Goal: Find contact information: Find contact information

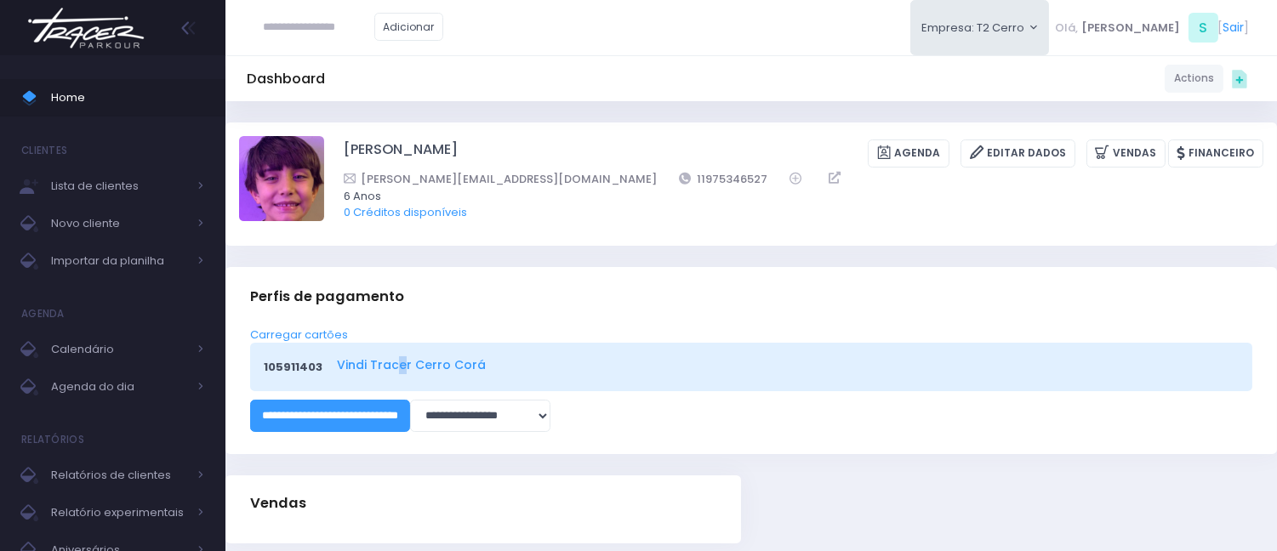
drag, startPoint x: 397, startPoint y: 349, endPoint x: 388, endPoint y: 360, distance: 14.5
click at [388, 360] on div "105911403 Vindi Tracer [PERSON_NAME]" at bounding box center [751, 367] width 1002 height 48
click at [388, 360] on link "Vindi Tracer Cerro Corá" at bounding box center [785, 365] width 896 height 18
drag, startPoint x: 648, startPoint y: 177, endPoint x: 558, endPoint y: 175, distance: 90.2
click at [558, 175] on div "[PERSON_NAME][EMAIL_ADDRESS][DOMAIN_NAME] 11975346527" at bounding box center [792, 179] width 897 height 18
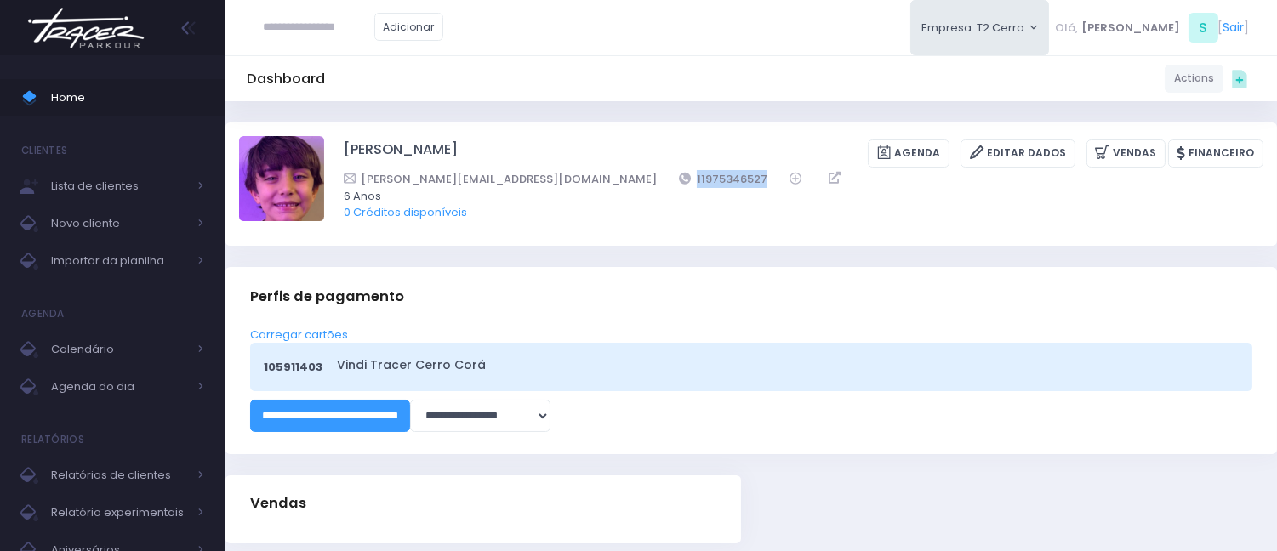
copy link "11975346527"
click at [164, 345] on span "Calendário" at bounding box center [119, 349] width 136 height 22
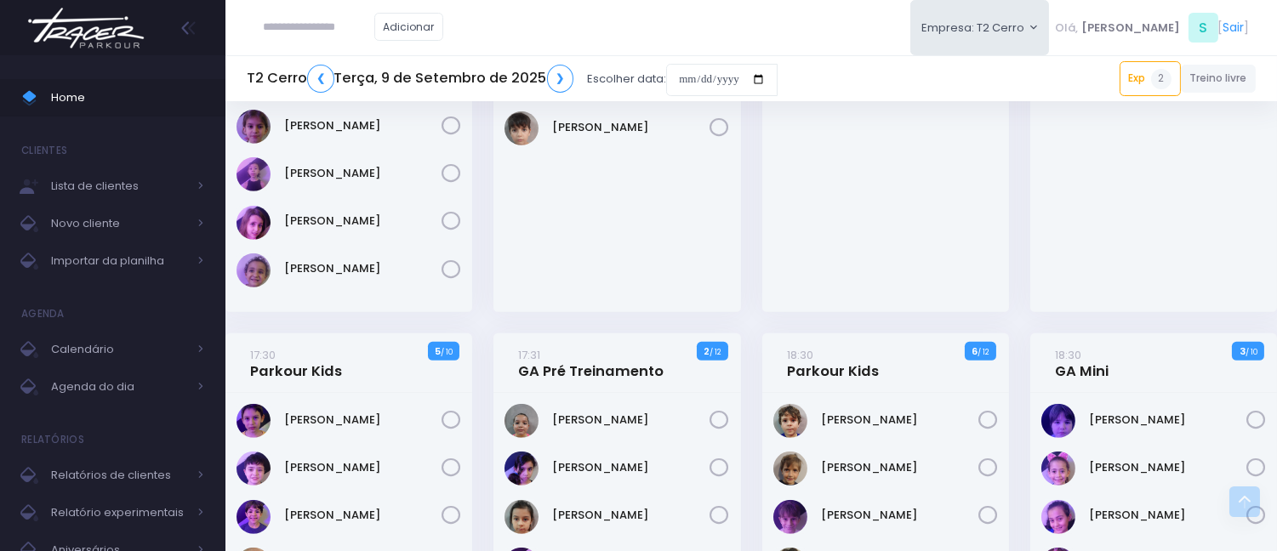
scroll to position [1701, 0]
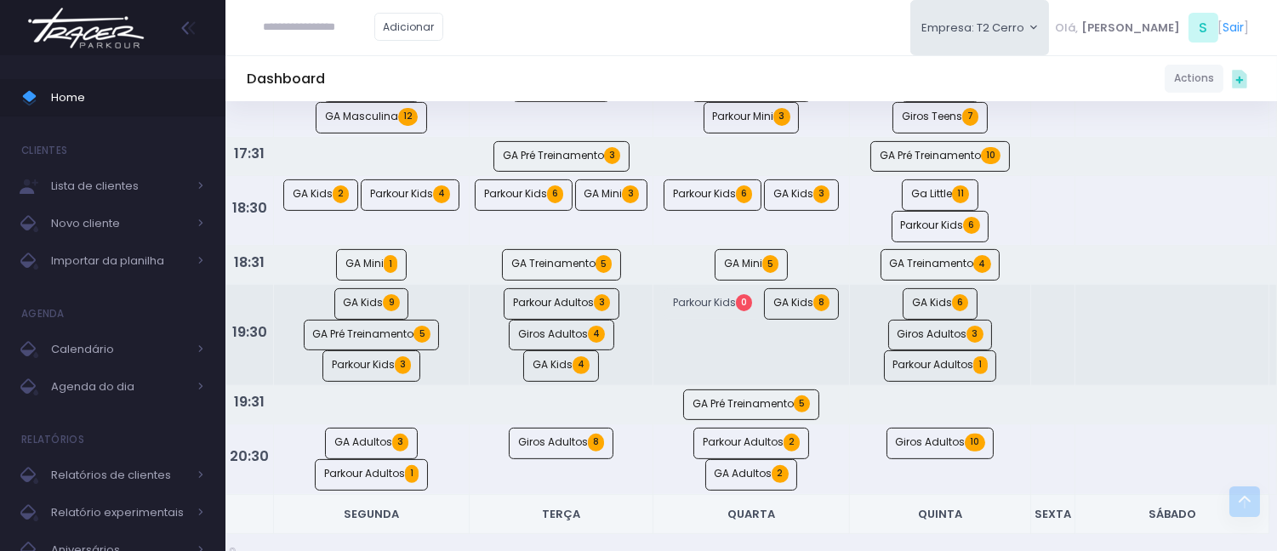
scroll to position [973, 0]
